Goal: Task Accomplishment & Management: Complete application form

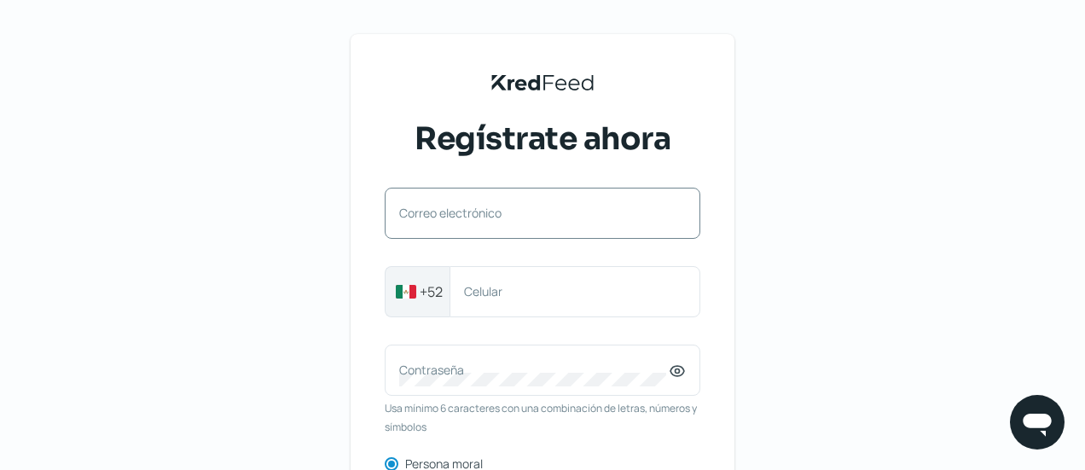
click at [477, 211] on label "Correo electrónico" at bounding box center [533, 213] width 269 height 16
click at [477, 214] on input "Correo electrónico" at bounding box center [542, 221] width 286 height 15
drag, startPoint x: 477, startPoint y: 211, endPoint x: 454, endPoint y: 210, distance: 23.1
click at [454, 210] on label "Correo electrónico" at bounding box center [533, 213] width 269 height 16
click at [454, 214] on input "Correo electrónico" at bounding box center [542, 221] width 286 height 15
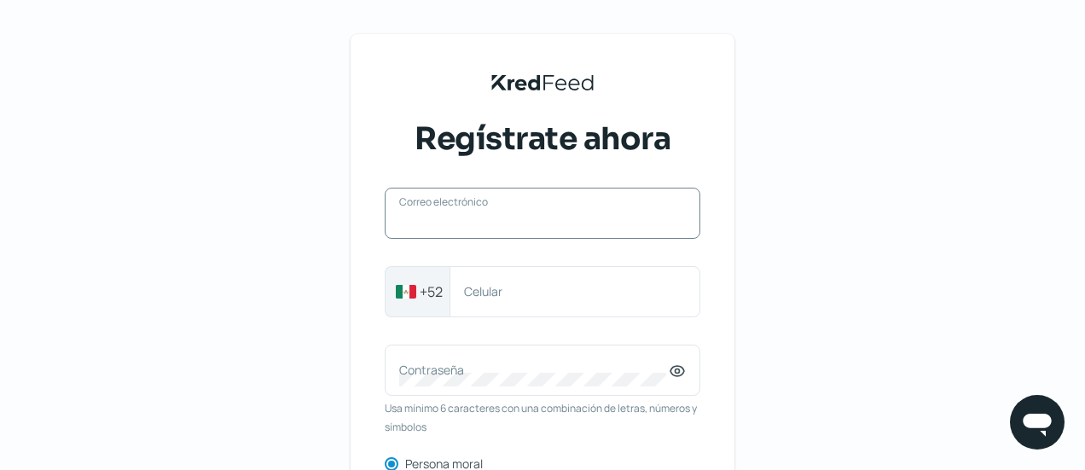
paste input "[EMAIL_ADDRESS][DOMAIN_NAME]"
type input "[EMAIL_ADDRESS][DOMAIN_NAME]"
click at [537, 296] on label "Celular" at bounding box center [566, 291] width 205 height 16
click at [537, 296] on input "Celular" at bounding box center [575, 291] width 222 height 15
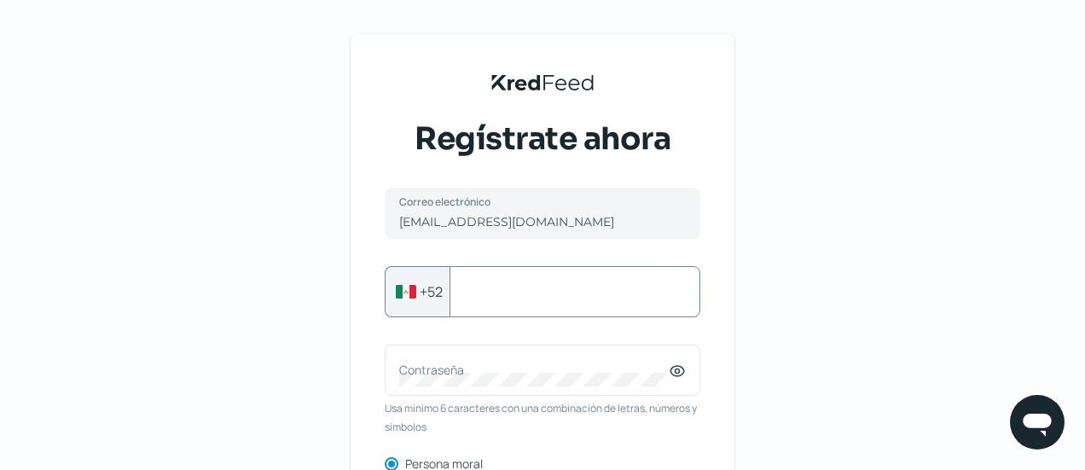
paste input "6621020114"
type input "6621020114"
click at [525, 373] on label "Contraseña" at bounding box center [533, 370] width 269 height 16
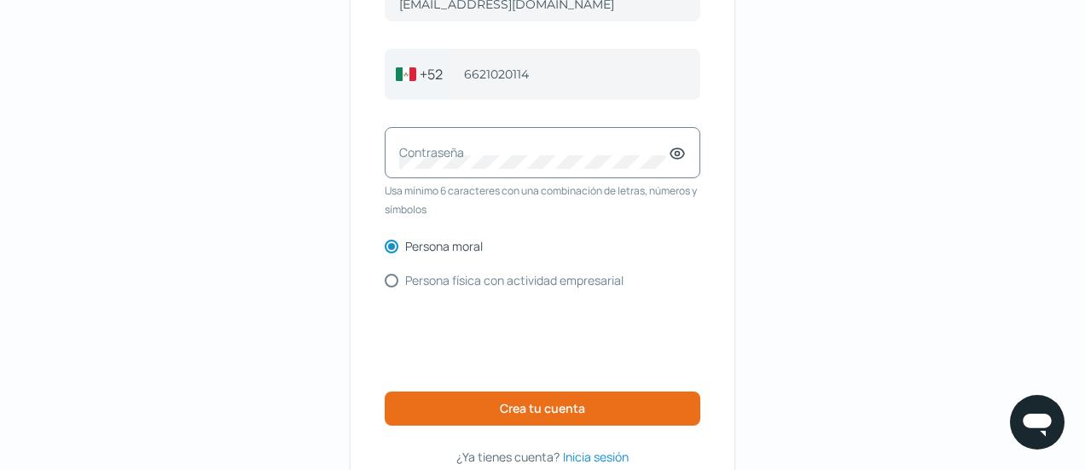
scroll to position [214, 0]
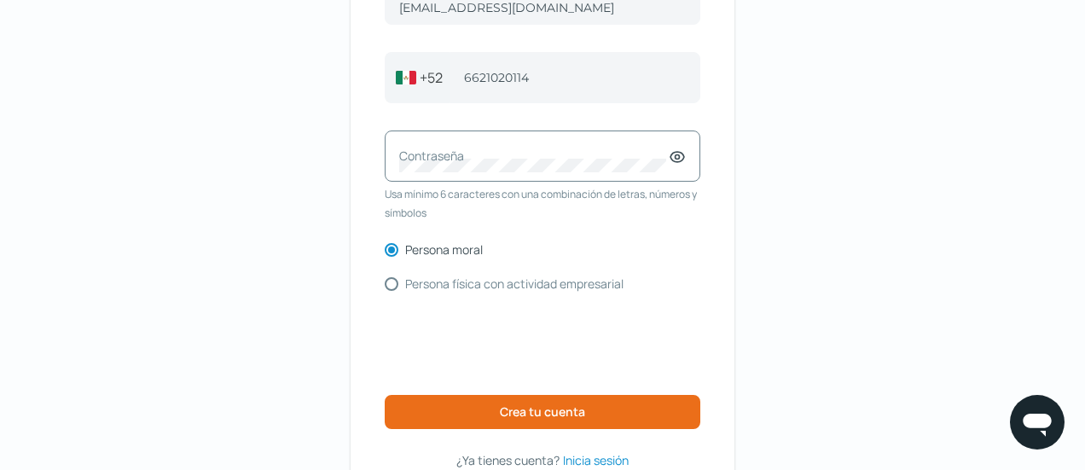
click at [494, 143] on div "Contraseña" at bounding box center [542, 155] width 315 height 51
click at [680, 165] on icon at bounding box center [676, 156] width 17 height 17
drag, startPoint x: 478, startPoint y: 174, endPoint x: 412, endPoint y: 158, distance: 68.5
click at [403, 156] on div "Contraseña" at bounding box center [542, 155] width 315 height 51
click at [372, 168] on div "KredFeed's Black Logo Regístrate ahora [EMAIL_ADDRESS][DOMAIN_NAME] Correo elec…" at bounding box center [542, 162] width 384 height 685
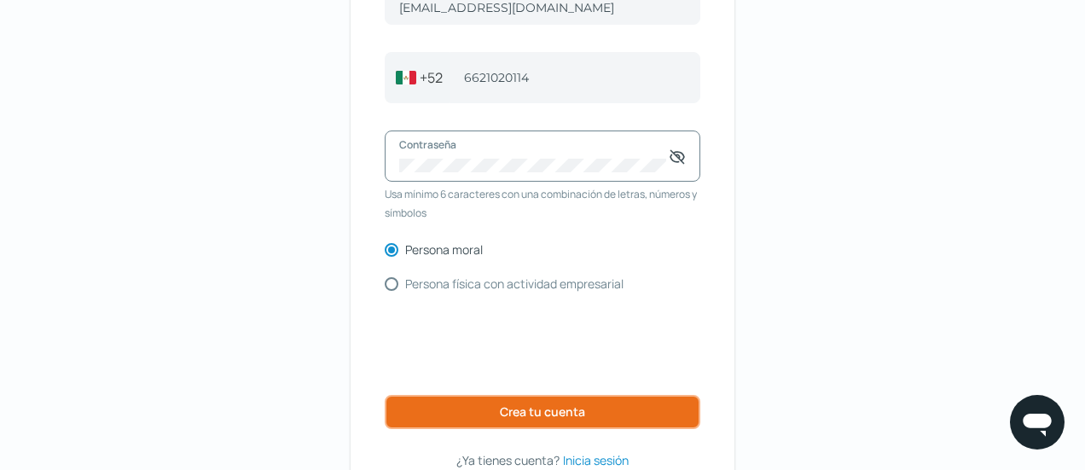
click at [532, 412] on span "Crea tu cuenta" at bounding box center [542, 412] width 85 height 12
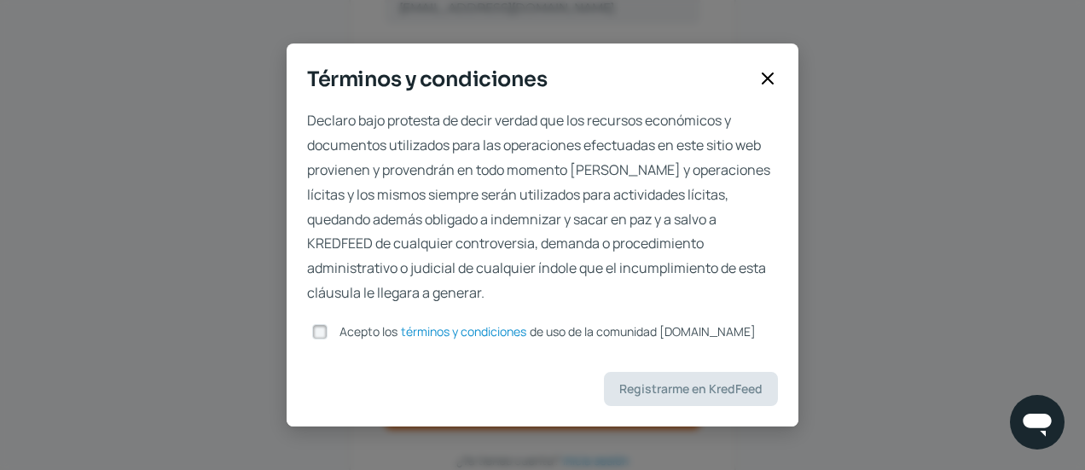
click at [323, 335] on input "Acepto los términos y condiciones de uso de la comunidad [DOMAIN_NAME]" at bounding box center [319, 331] width 15 height 15
checkbox input "true"
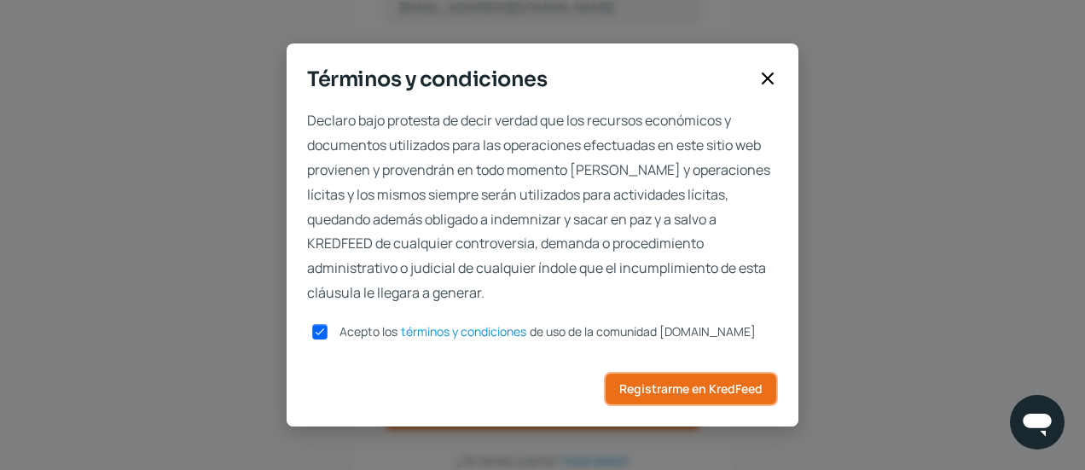
click at [654, 398] on button "Registrarme en KredFeed" at bounding box center [691, 389] width 174 height 34
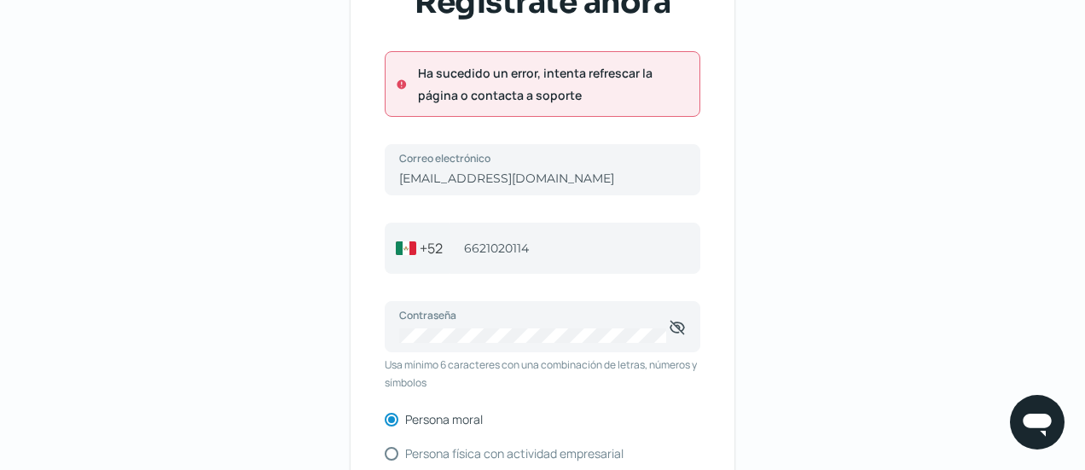
scroll to position [104, 0]
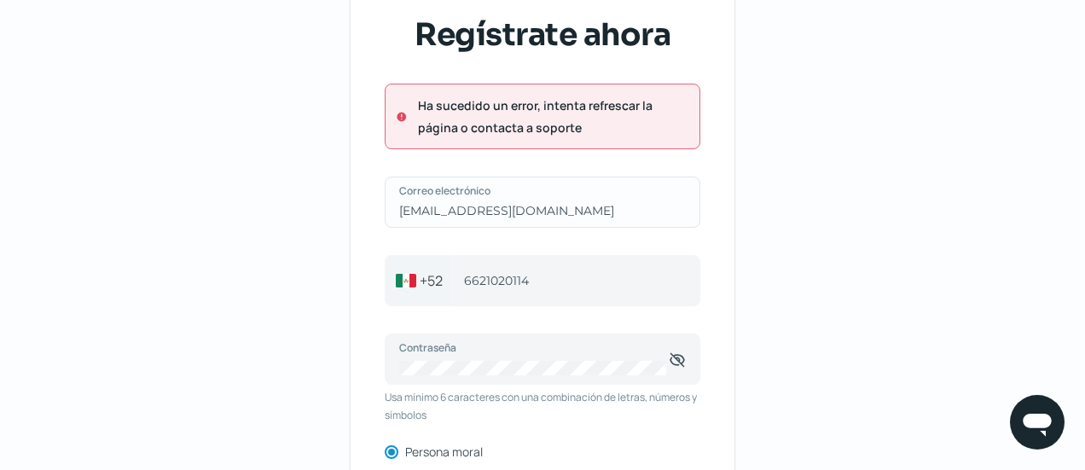
click at [622, 195] on label "Correo electrónico" at bounding box center [533, 190] width 269 height 14
click at [622, 203] on input "[EMAIL_ADDRESS][DOMAIN_NAME]" at bounding box center [542, 210] width 286 height 15
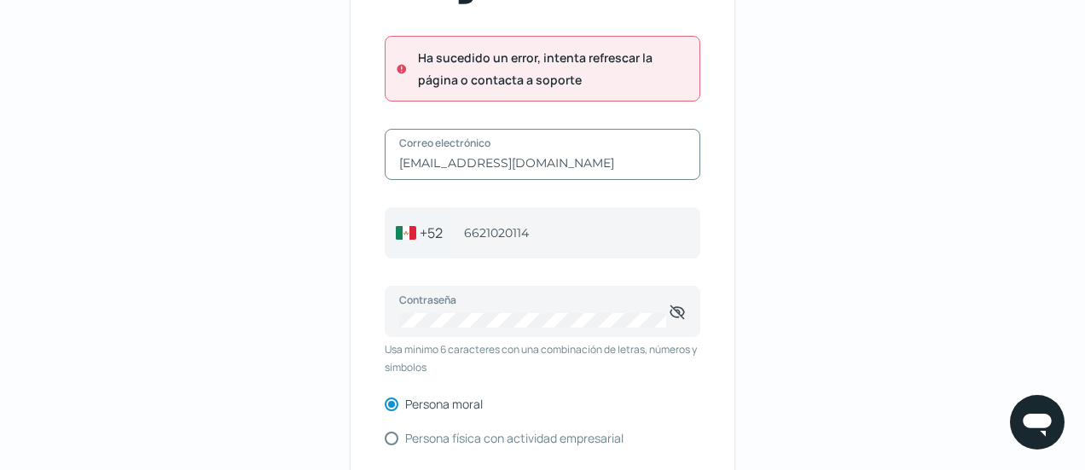
scroll to position [151, 0]
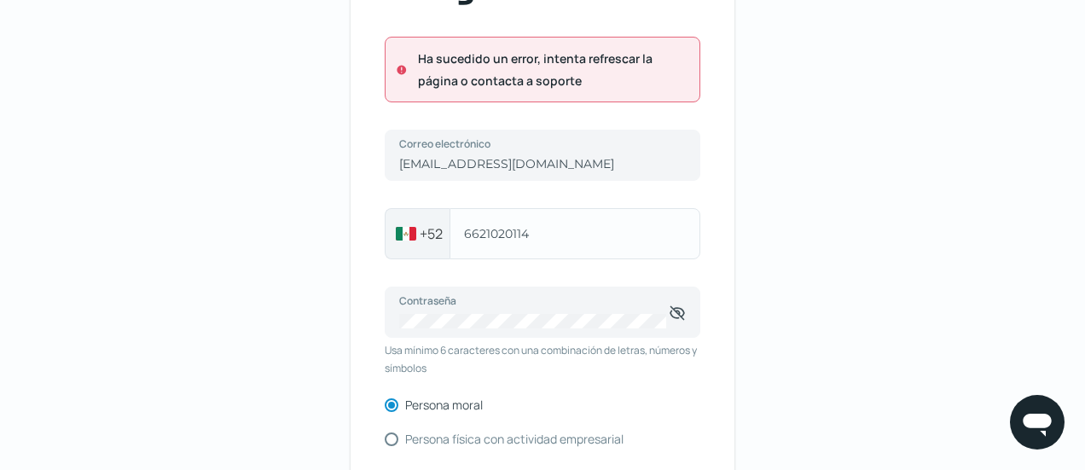
drag, startPoint x: 546, startPoint y: 240, endPoint x: 513, endPoint y: 232, distance: 33.3
click at [507, 233] on div "[PHONE_NUMBER] Celular" at bounding box center [574, 233] width 251 height 51
click at [521, 230] on input "6621020114" at bounding box center [575, 233] width 222 height 15
drag, startPoint x: 539, startPoint y: 233, endPoint x: 469, endPoint y: 234, distance: 69.9
click at [469, 234] on input "6621020114" at bounding box center [575, 233] width 222 height 15
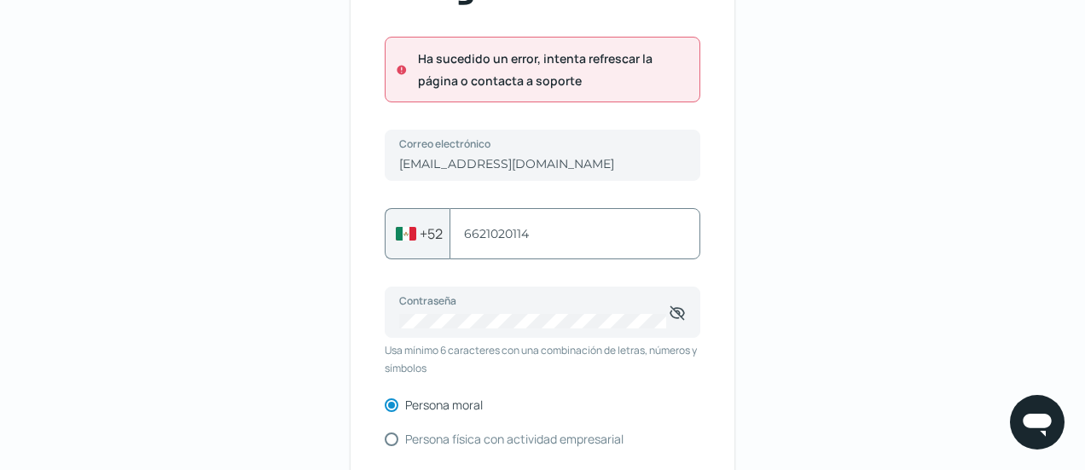
click at [715, 220] on div "KredFeed's Black Logo Regístrate ahora Ha sucedido un error, intenta refrescar …" at bounding box center [542, 271] width 384 height 777
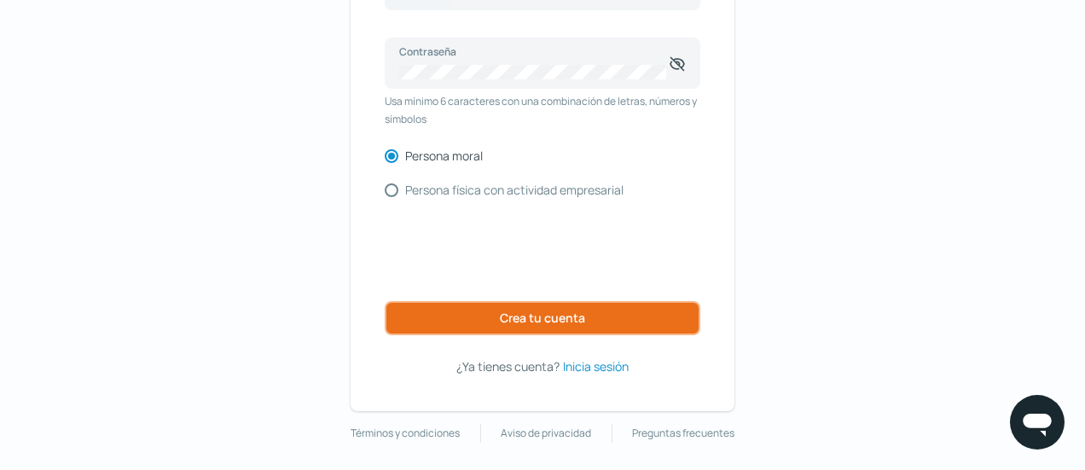
click at [561, 318] on span "Crea tu cuenta" at bounding box center [542, 318] width 85 height 12
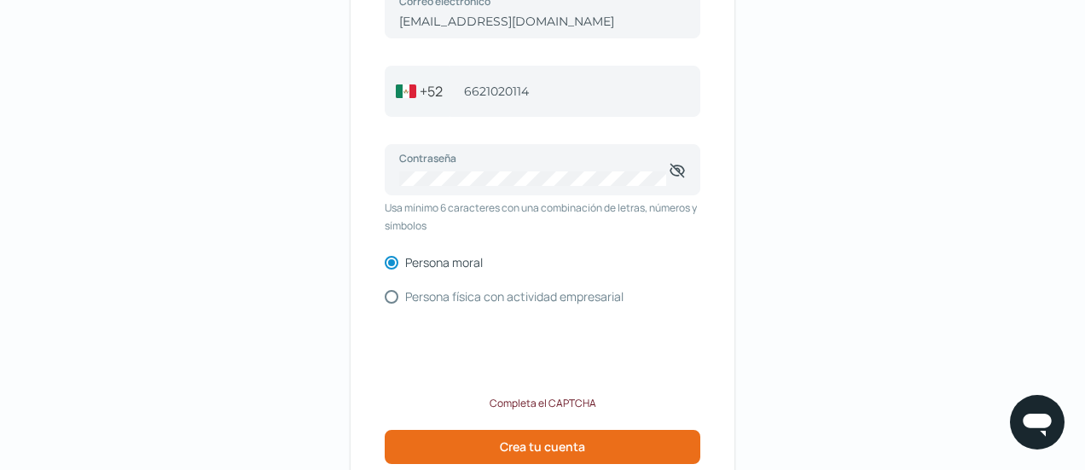
scroll to position [305, 0]
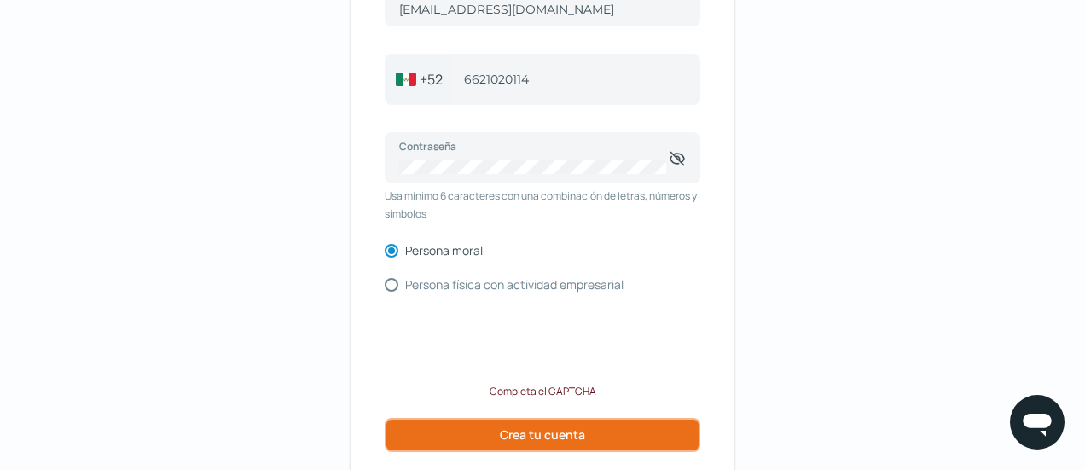
click at [574, 431] on span "Crea tu cuenta" at bounding box center [542, 435] width 85 height 12
click at [573, 431] on span "Crea tu cuenta" at bounding box center [542, 435] width 85 height 12
click at [574, 431] on span "Crea tu cuenta" at bounding box center [542, 435] width 85 height 12
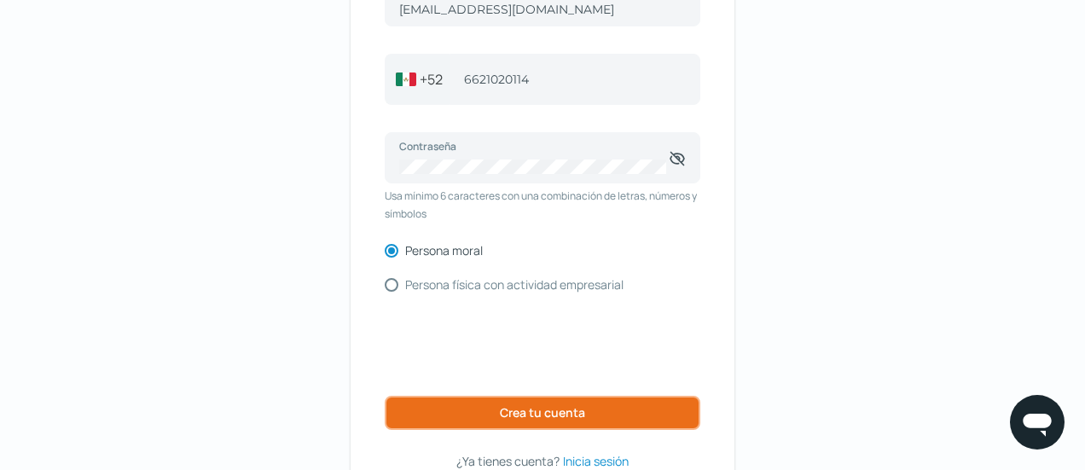
click at [564, 415] on span "Crea tu cuenta" at bounding box center [542, 413] width 85 height 12
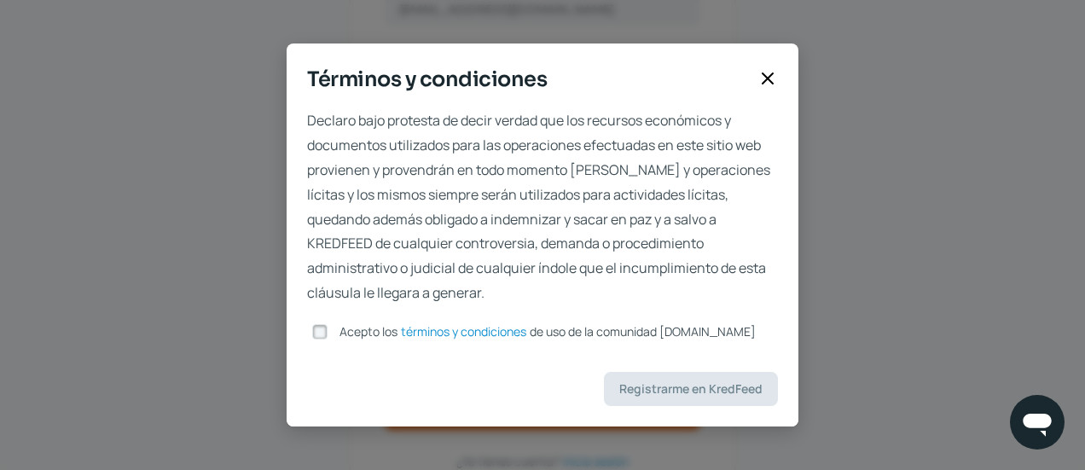
drag, startPoint x: 319, startPoint y: 335, endPoint x: 333, endPoint y: 333, distance: 13.7
click at [319, 335] on input "Acepto los términos y condiciones de uso de la comunidad [DOMAIN_NAME]" at bounding box center [319, 331] width 15 height 15
checkbox input "true"
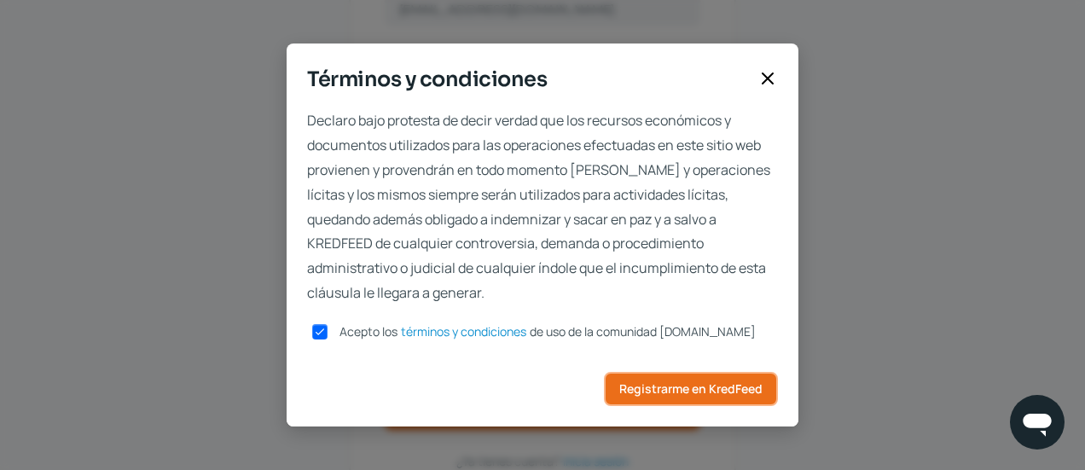
click at [703, 405] on button "Registrarme en KredFeed" at bounding box center [691, 389] width 174 height 34
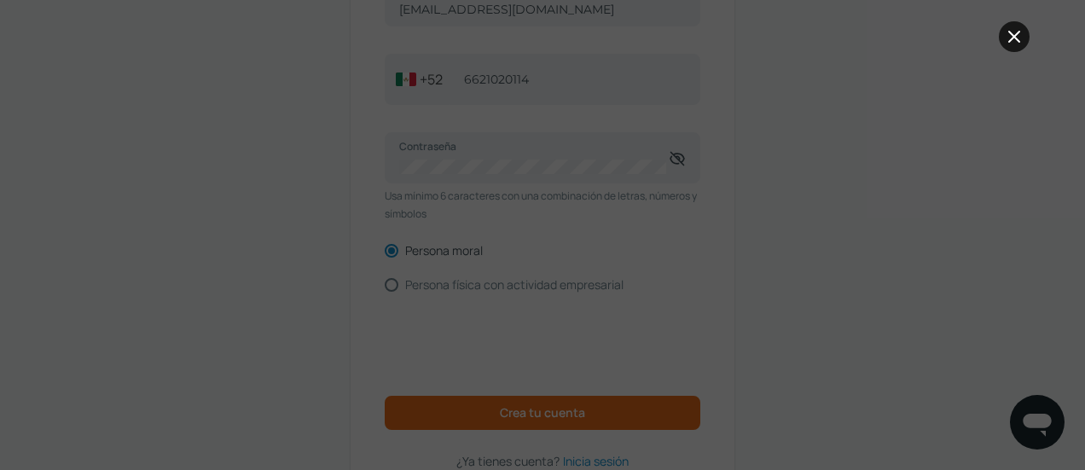
click at [1012, 38] on icon at bounding box center [1014, 37] width 10 height 10
